Goal: Browse casually: Explore the website without a specific task or goal

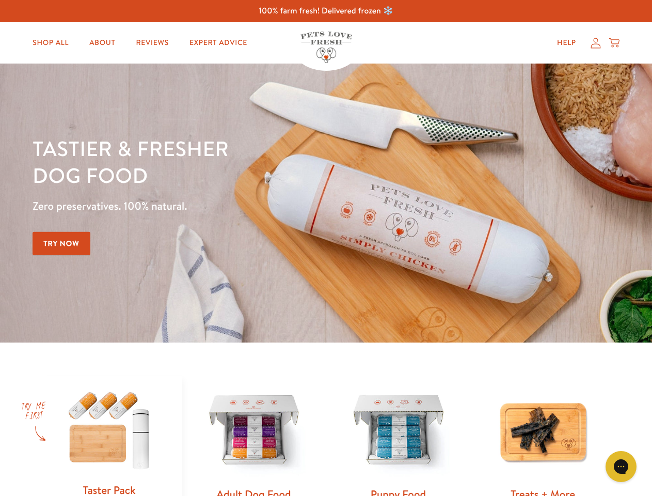
click at [326, 248] on div "Tastier & fresher dog food Zero preservatives. 100% natural. Try Now" at bounding box center [228, 203] width 391 height 136
click at [621, 466] on icon "Gorgias live chat" at bounding box center [621, 466] width 10 height 10
